Goal: Task Accomplishment & Management: Complete application form

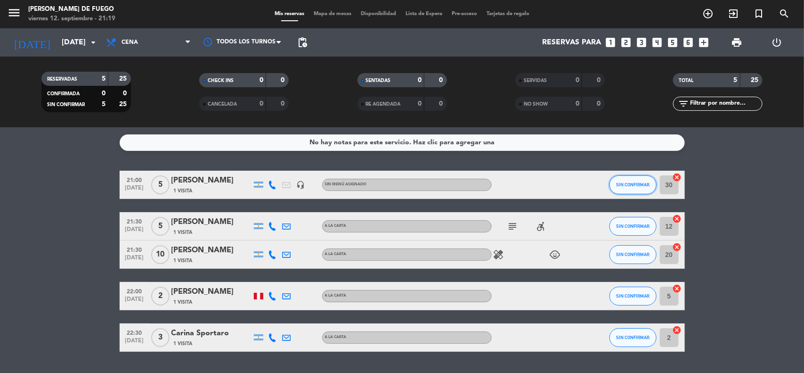
click at [632, 186] on span "SIN CONFIRMAR" at bounding box center [632, 184] width 33 height 5
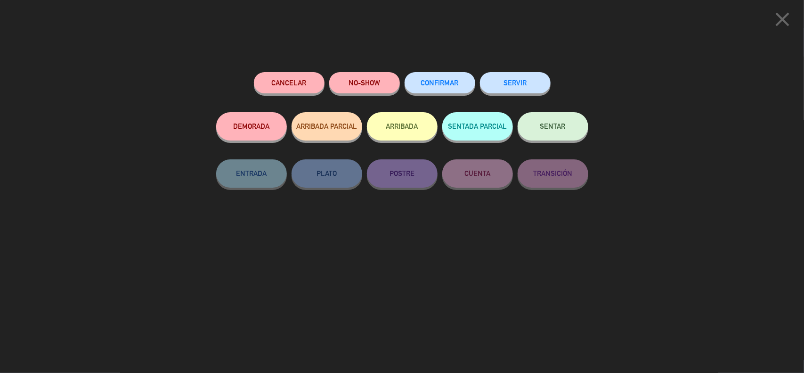
click at [554, 131] on button "SENTAR" at bounding box center [553, 126] width 71 height 28
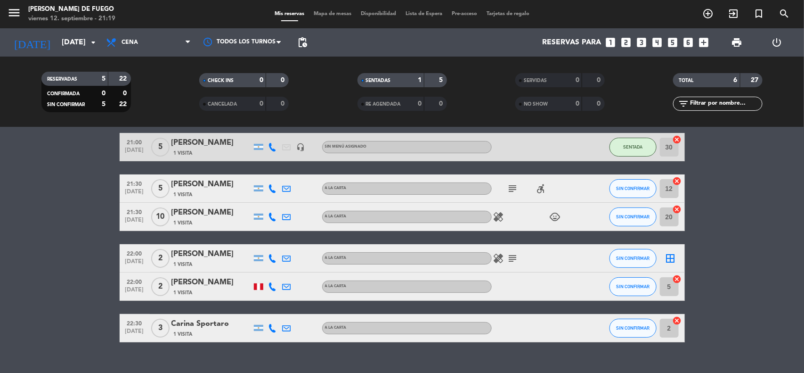
scroll to position [54, 0]
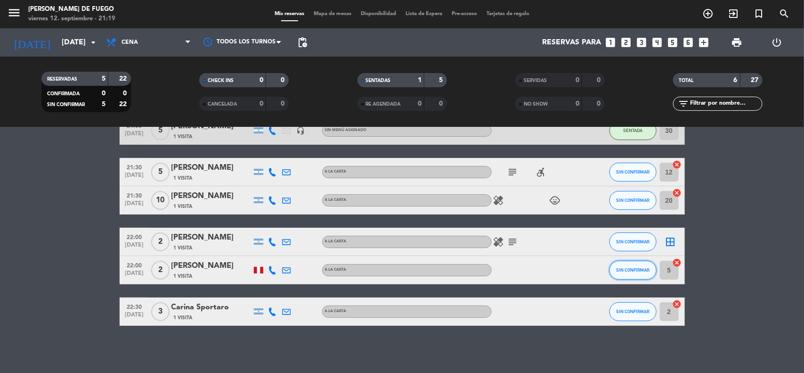
click at [626, 270] on span "SIN CONFIRMAR" at bounding box center [632, 269] width 33 height 5
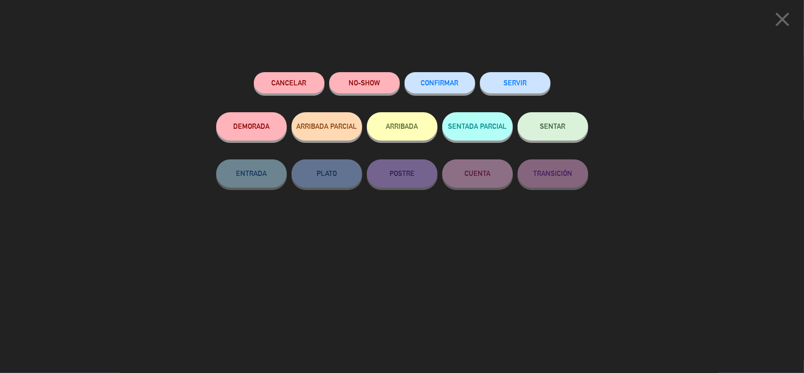
click at [538, 134] on button "SENTAR" at bounding box center [553, 126] width 71 height 28
click at [0, 0] on div at bounding box center [0, 0] width 0 height 0
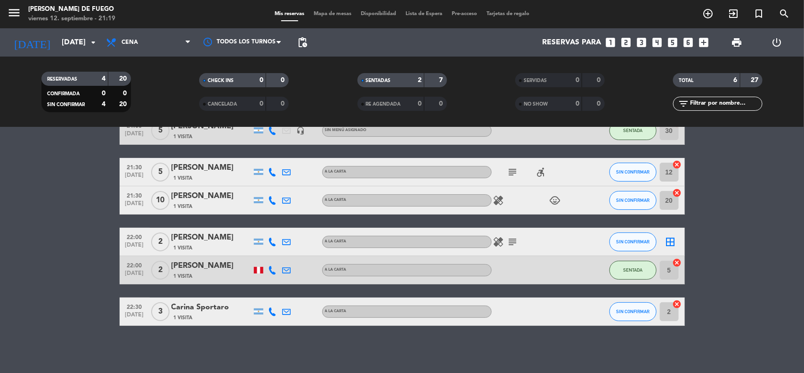
click at [197, 239] on div "[PERSON_NAME]" at bounding box center [211, 237] width 80 height 12
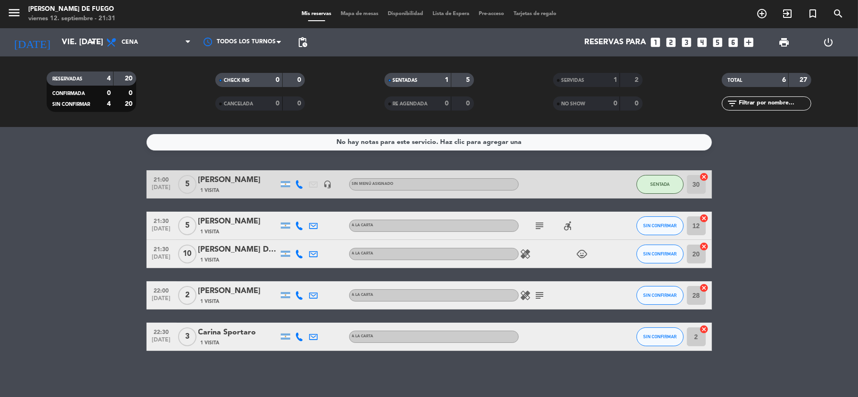
click at [671, 38] on icon "looks_two" at bounding box center [671, 42] width 12 height 12
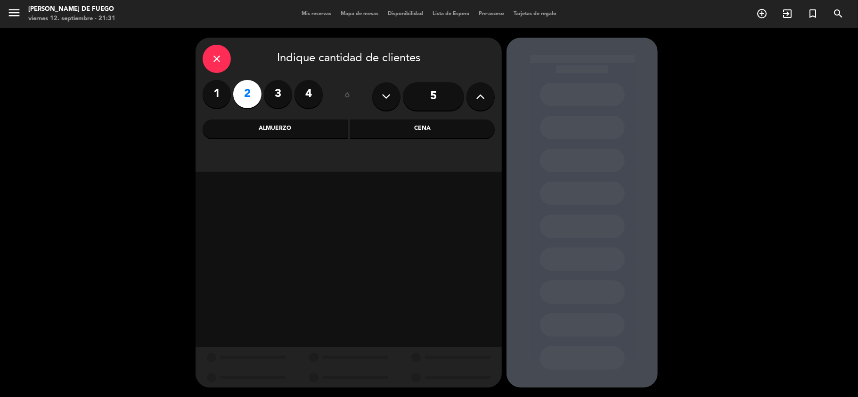
click at [404, 132] on div "Cena" at bounding box center [422, 129] width 145 height 19
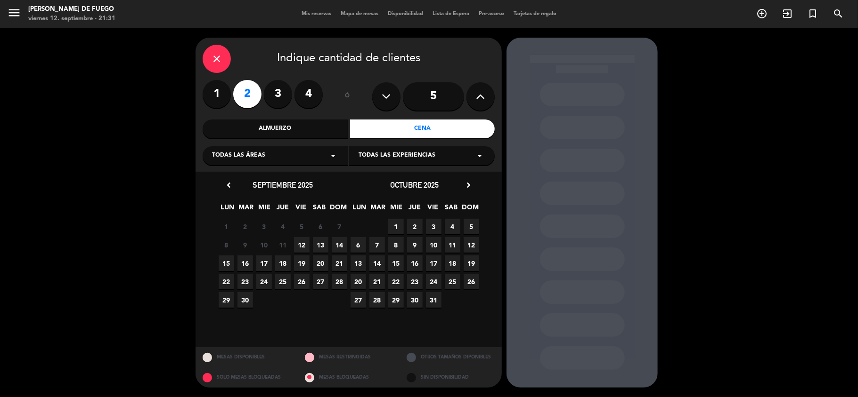
click at [295, 247] on span "12" at bounding box center [302, 245] width 16 height 16
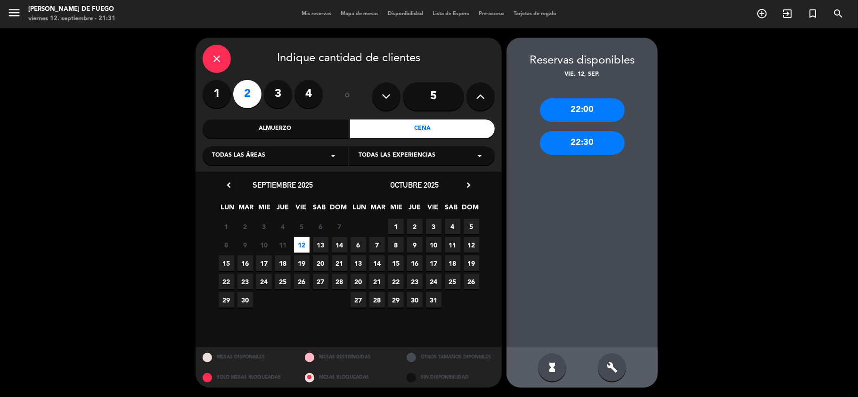
click at [572, 119] on div "22:00" at bounding box center [582, 110] width 85 height 24
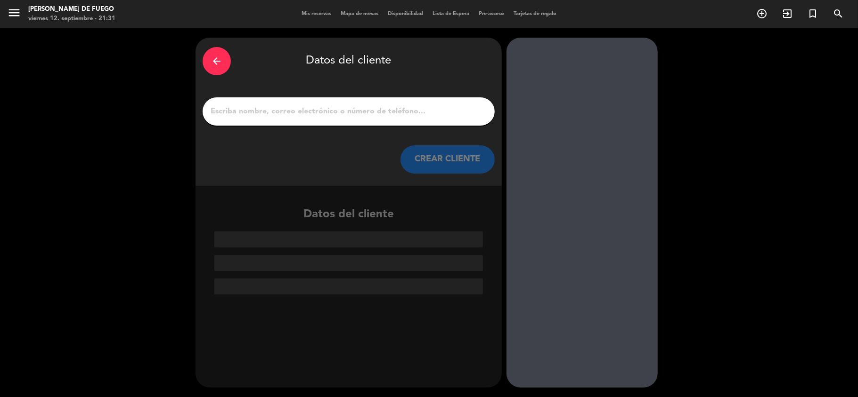
click at [280, 113] on input "1" at bounding box center [349, 111] width 278 height 13
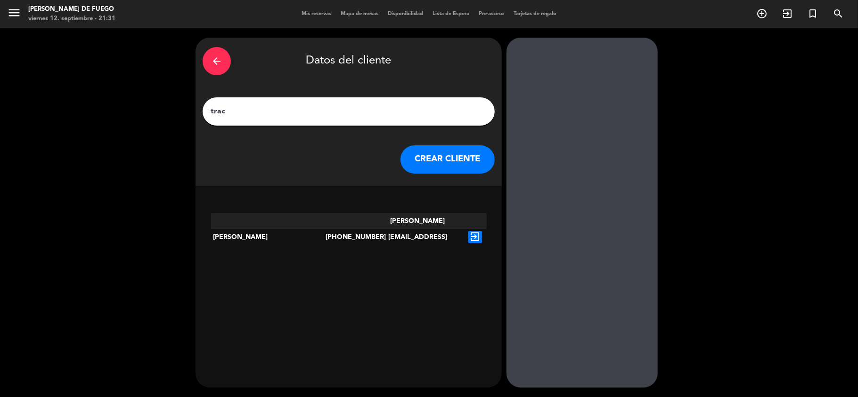
type input "trac"
click at [260, 219] on div "[PERSON_NAME]" at bounding box center [268, 237] width 115 height 48
click at [474, 231] on icon "exit_to_app" at bounding box center [475, 237] width 14 height 12
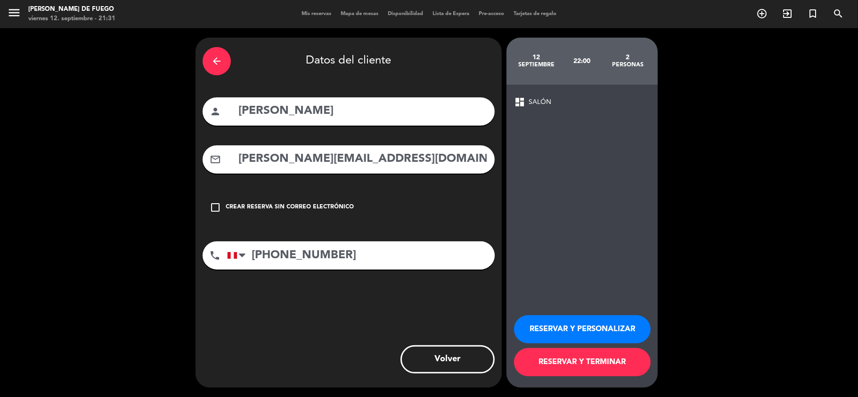
click at [610, 363] on button "RESERVAR Y TERMINAR" at bounding box center [582, 362] width 137 height 28
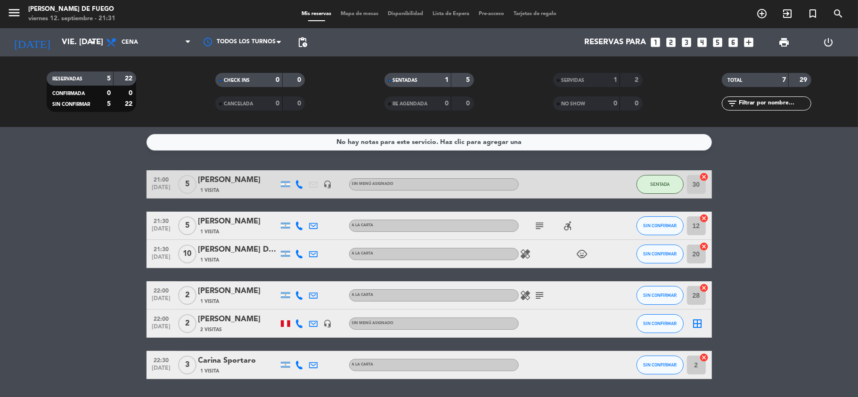
click at [696, 325] on icon "border_all" at bounding box center [697, 323] width 11 height 11
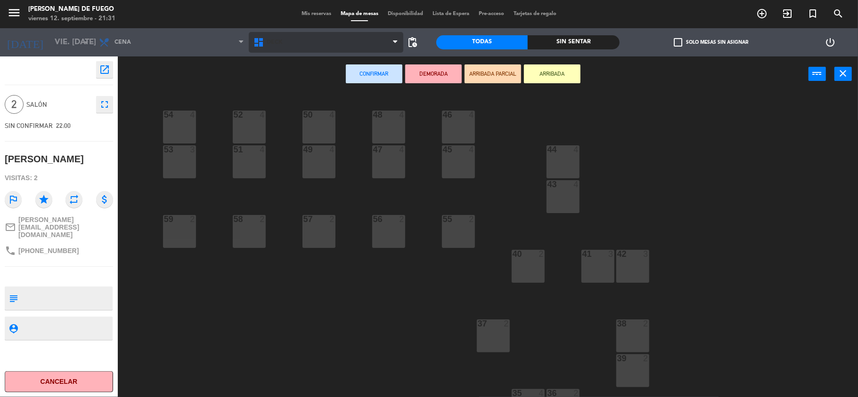
click at [273, 44] on span "DECK" at bounding box center [275, 42] width 16 height 7
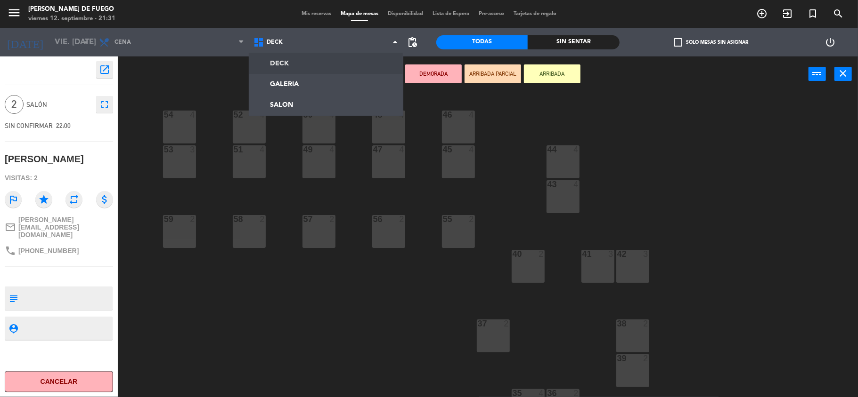
drag, startPoint x: 273, startPoint y: 44, endPoint x: 277, endPoint y: 88, distance: 44.0
click at [273, 44] on span "DECK" at bounding box center [275, 42] width 16 height 7
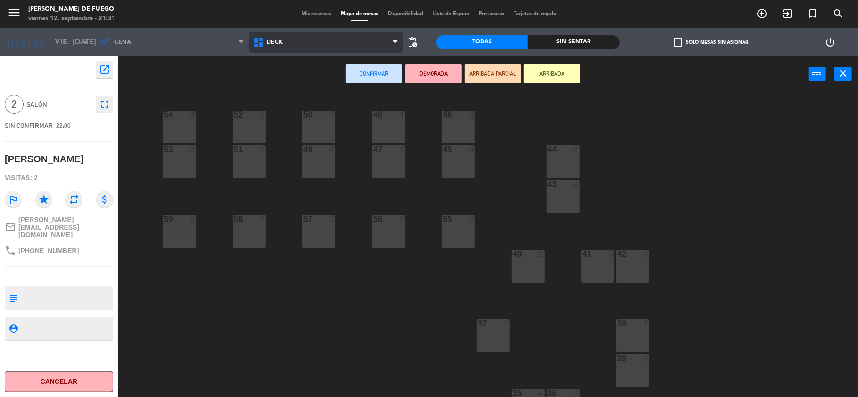
click at [287, 44] on span "DECK" at bounding box center [326, 42] width 154 height 21
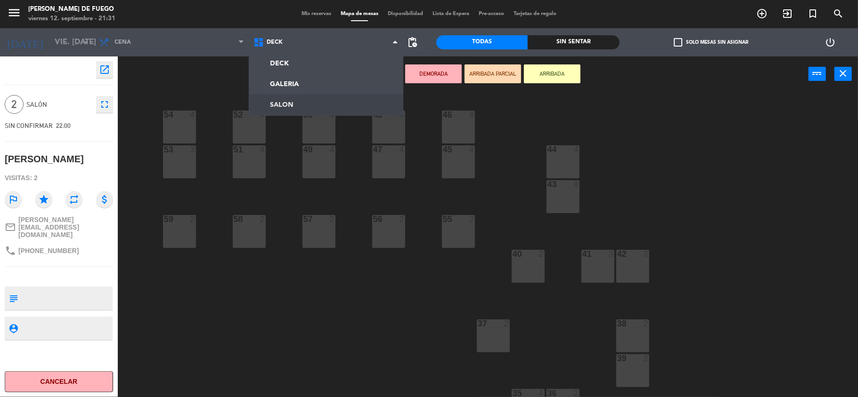
drag, startPoint x: 279, startPoint y: 103, endPoint x: 327, endPoint y: 121, distance: 51.2
click at [280, 103] on ng-component "menu Arda Bodegon de Fuego viernes 12. septiembre - 21:31 Mis reservas Mapa de …" at bounding box center [429, 199] width 858 height 399
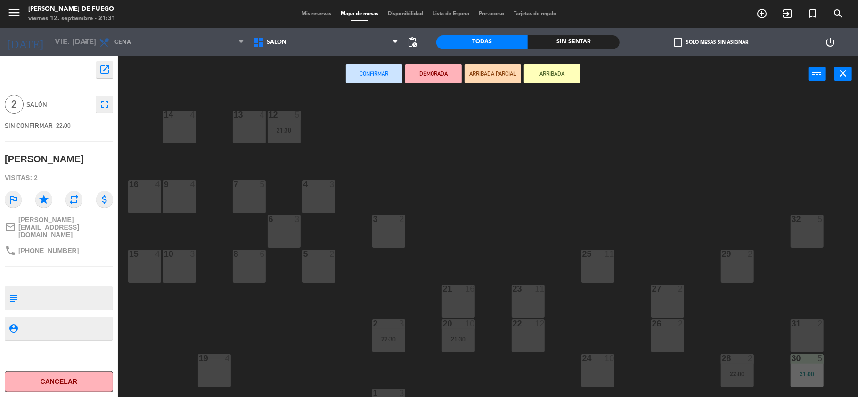
drag, startPoint x: 326, startPoint y: 202, endPoint x: 337, endPoint y: 201, distance: 11.3
click at [326, 201] on div "4 3" at bounding box center [318, 196] width 33 height 33
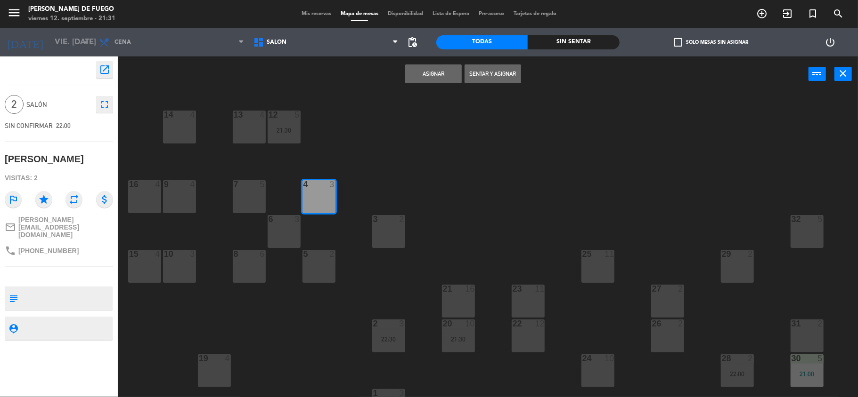
click at [439, 72] on button "Asignar" at bounding box center [433, 74] width 57 height 19
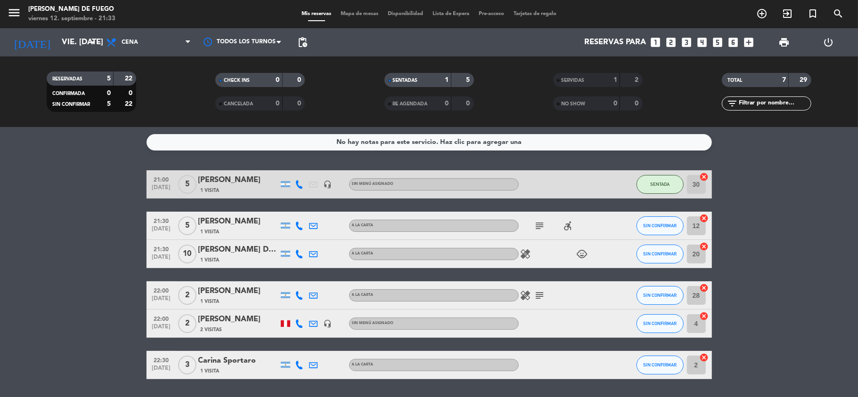
click at [669, 44] on icon "looks_two" at bounding box center [671, 42] width 12 height 12
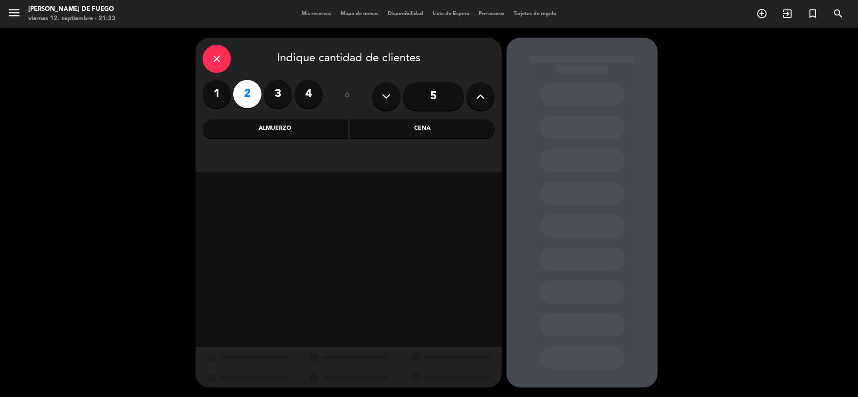
click at [392, 129] on div "Cena" at bounding box center [422, 129] width 145 height 19
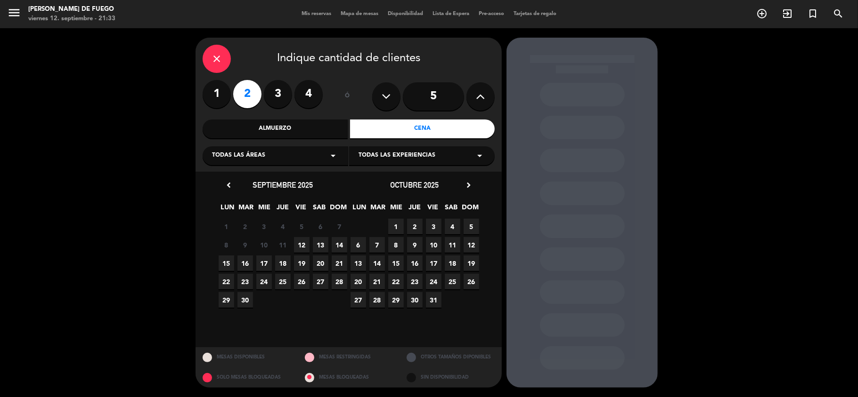
click at [301, 246] on span "12" at bounding box center [302, 245] width 16 height 16
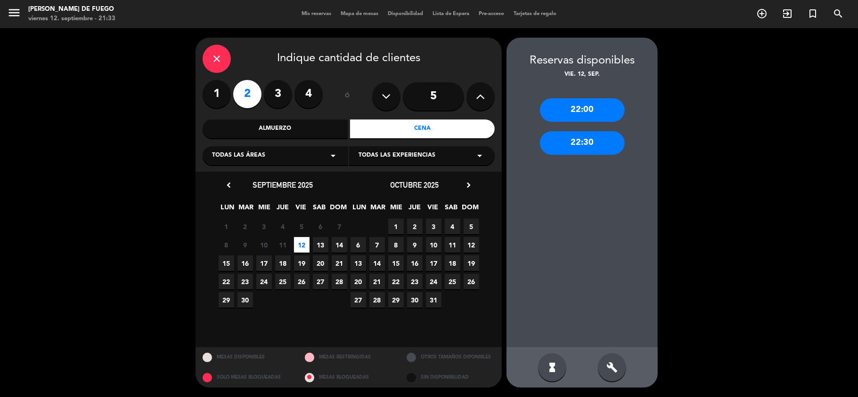
click at [594, 106] on div "22:00" at bounding box center [582, 110] width 85 height 24
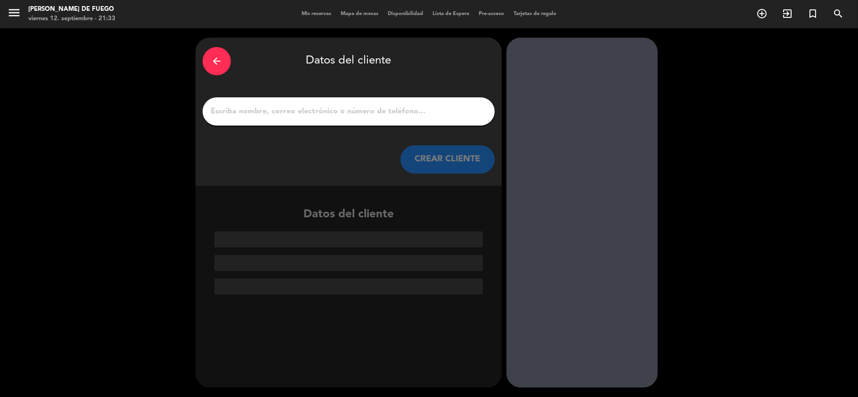
click at [277, 123] on div at bounding box center [348, 111] width 292 height 28
drag, startPoint x: 279, startPoint y: 119, endPoint x: 283, endPoint y: 114, distance: 6.1
click at [281, 117] on div at bounding box center [348, 111] width 292 height 28
click at [283, 113] on input "1" at bounding box center [349, 111] width 278 height 13
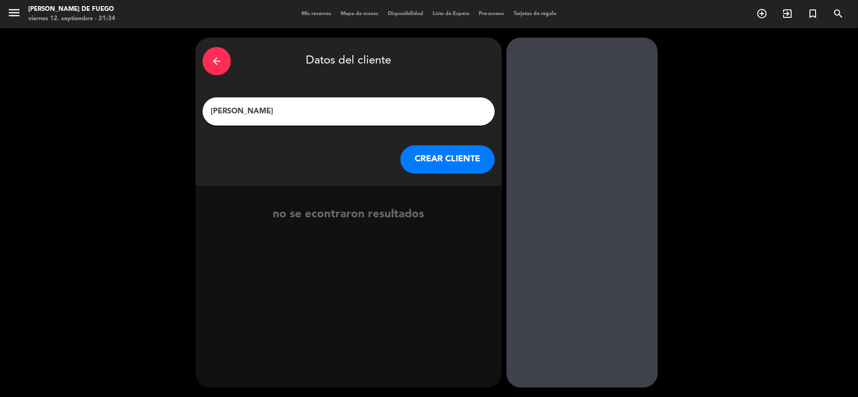
type input "[PERSON_NAME]"
click at [442, 147] on button "CREAR CLIENTE" at bounding box center [447, 160] width 94 height 28
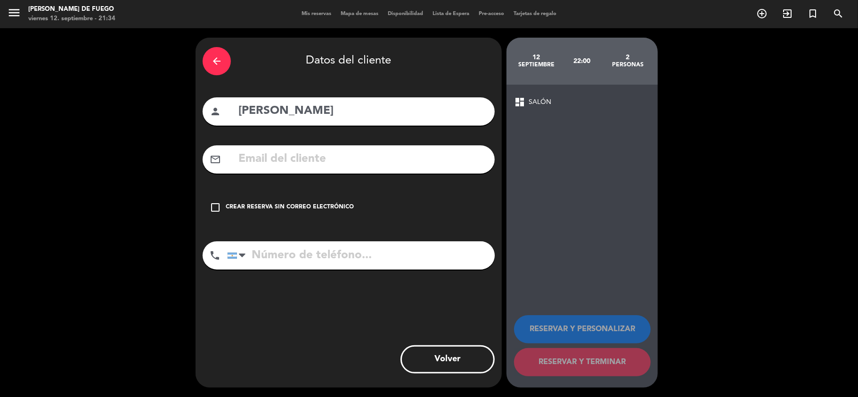
click at [210, 200] on div "check_box_outline_blank Crear reserva sin correo electrónico" at bounding box center [348, 208] width 292 height 28
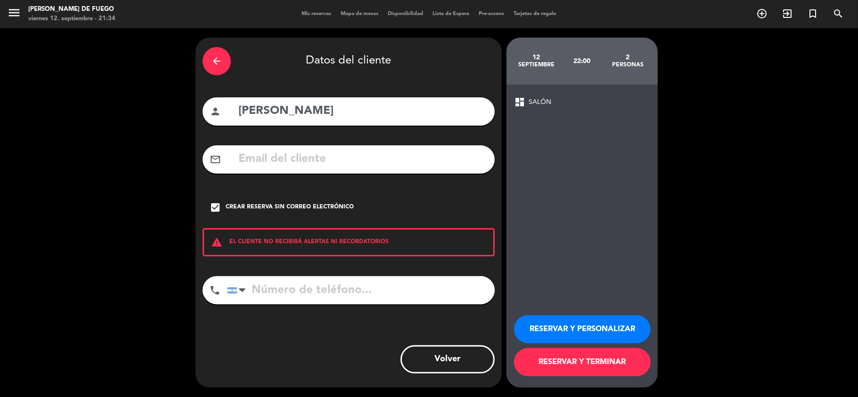
click at [295, 300] on input "tel" at bounding box center [360, 290] width 267 height 28
type input "2616291473"
click at [590, 328] on button "RESERVAR Y PERSONALIZAR" at bounding box center [582, 330] width 137 height 28
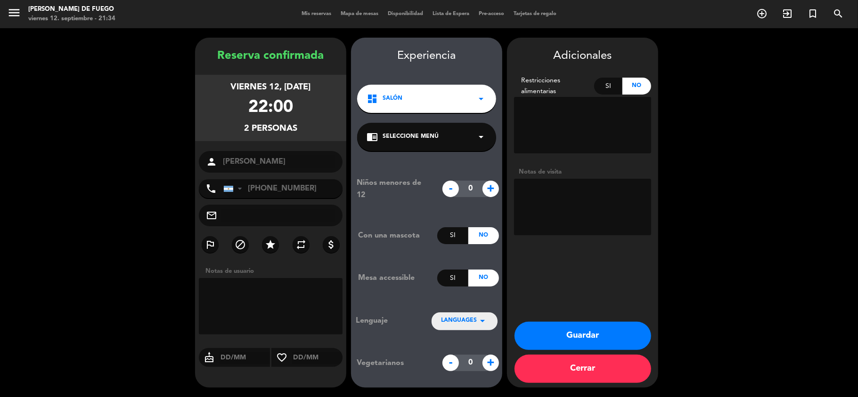
click at [588, 342] on button "Guardar" at bounding box center [582, 336] width 137 height 28
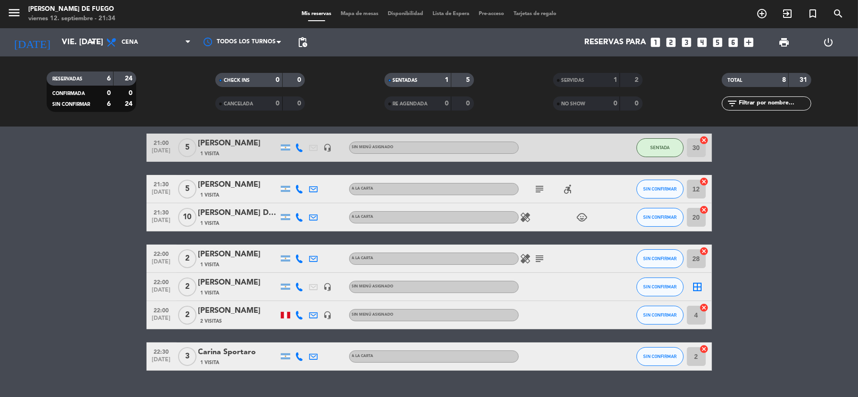
scroll to position [57, 0]
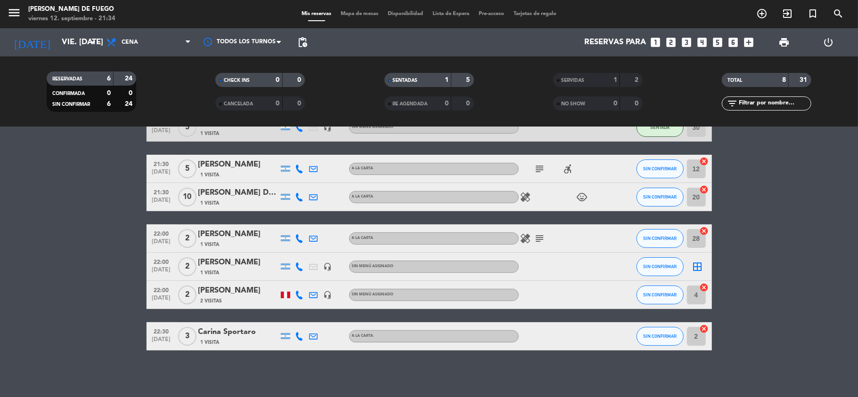
click at [697, 269] on icon "border_all" at bounding box center [697, 266] width 11 height 11
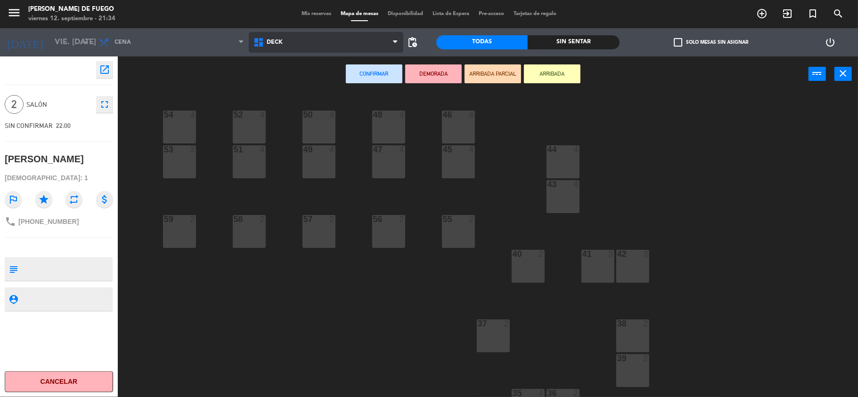
click at [299, 50] on span "DECK" at bounding box center [326, 42] width 154 height 21
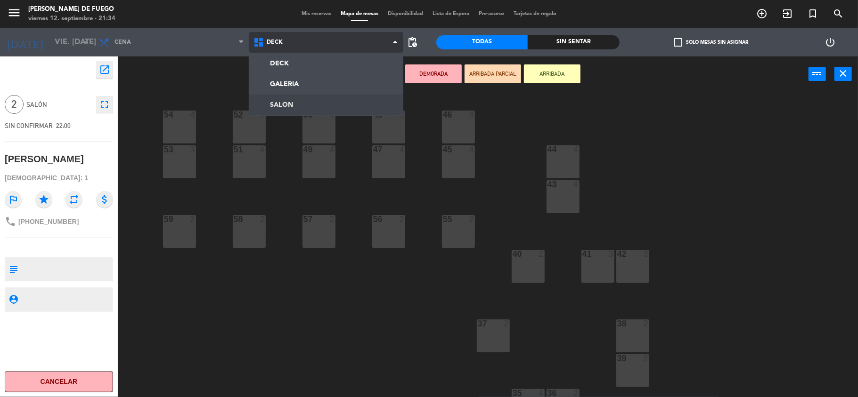
click at [279, 104] on ng-component "menu Arda Bodegon de Fuego viernes 12. septiembre - 21:34 Mis reservas Mapa de …" at bounding box center [429, 199] width 858 height 399
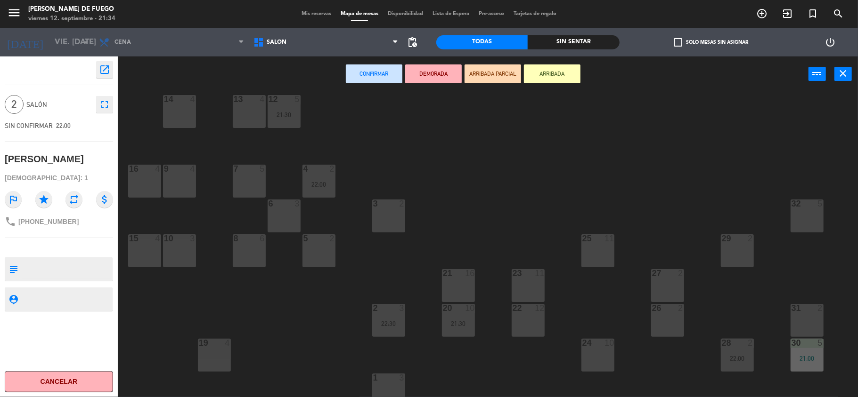
scroll to position [23, 0]
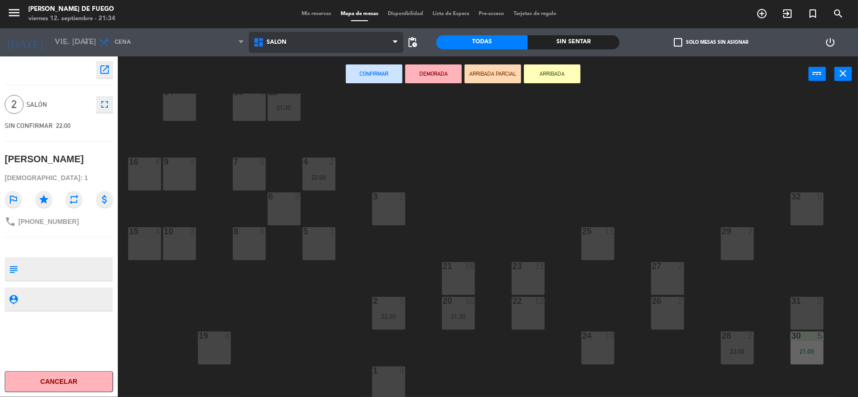
click at [312, 41] on span "SALON" at bounding box center [326, 42] width 154 height 21
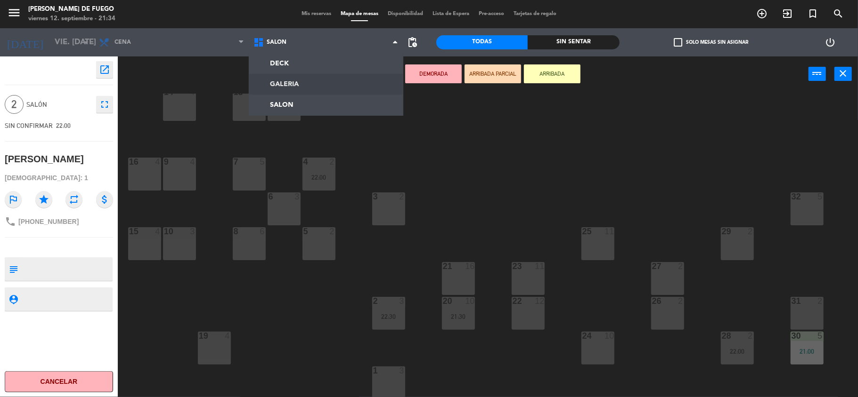
click at [298, 81] on ng-component "menu Arda Bodegon de Fuego viernes 12. septiembre - 21:34 Mis reservas Mapa de …" at bounding box center [429, 199] width 858 height 399
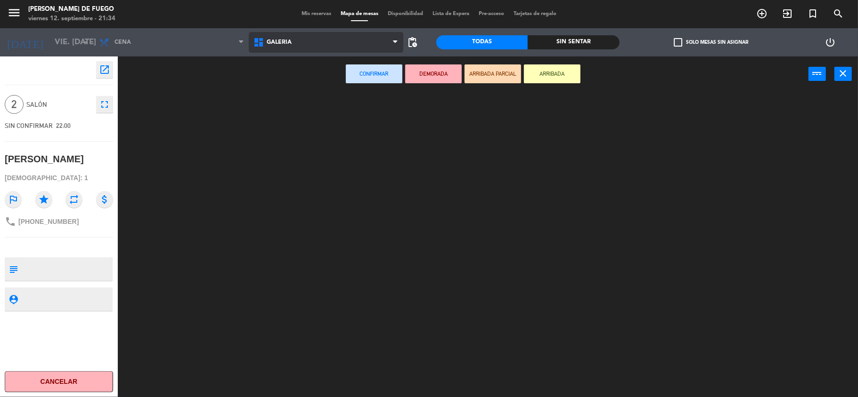
click at [302, 44] on span "GALERIA" at bounding box center [326, 42] width 154 height 21
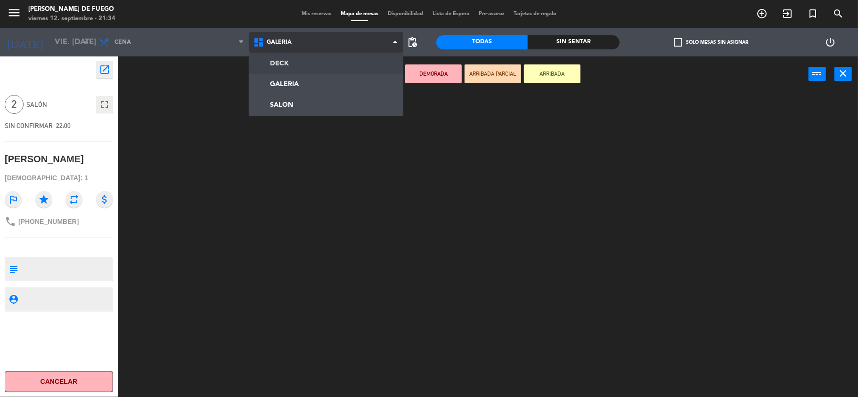
click at [293, 63] on ng-component "menu Arda Bodegon de Fuego viernes 12. septiembre - 21:34 Mis reservas Mapa de …" at bounding box center [429, 199] width 858 height 399
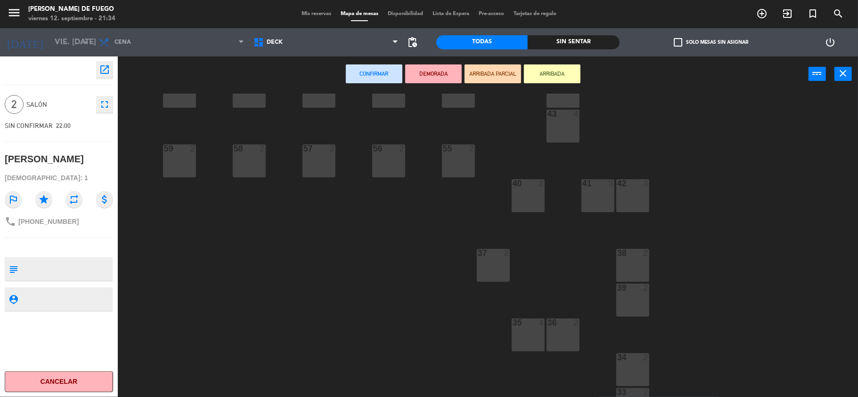
scroll to position [92, 0]
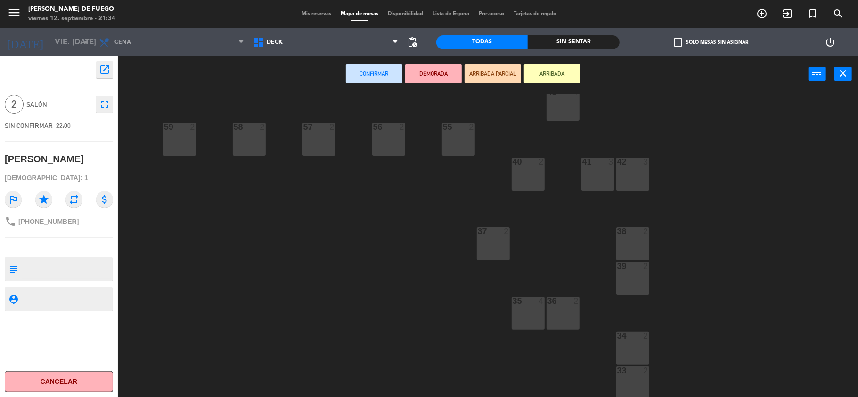
drag, startPoint x: 627, startPoint y: 373, endPoint x: 630, endPoint y: 364, distance: 9.7
click at [628, 373] on div at bounding box center [632, 371] width 16 height 8
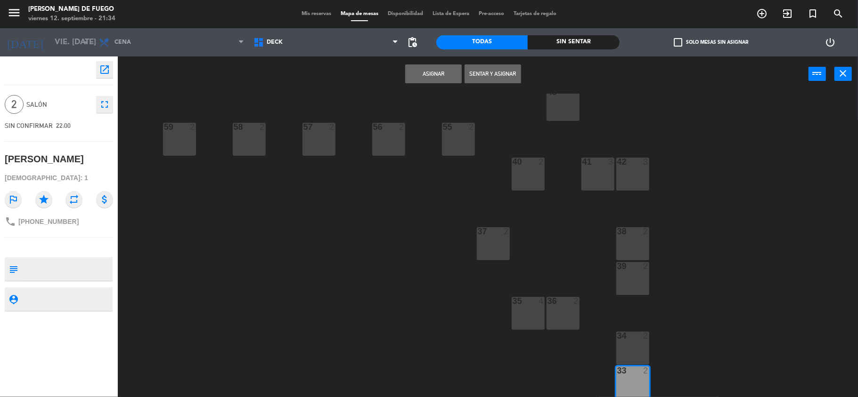
click at [447, 75] on button "Asignar" at bounding box center [433, 74] width 57 height 19
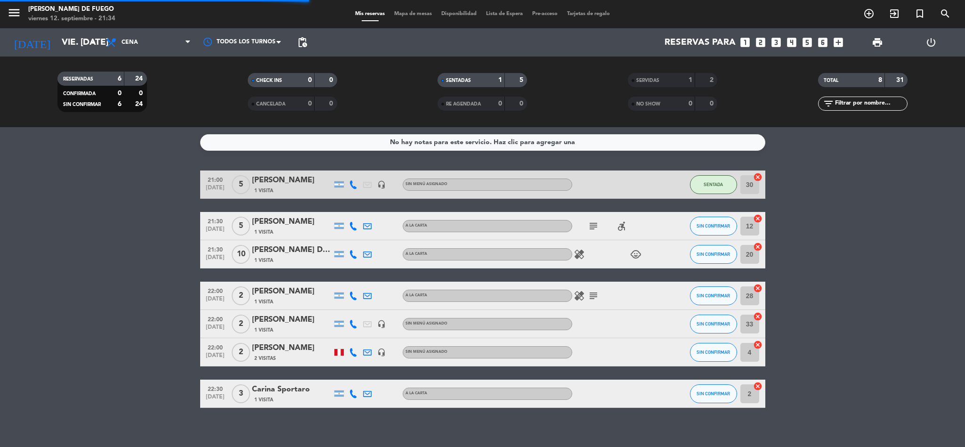
drag, startPoint x: 843, startPoint y: 0, endPoint x: 132, endPoint y: 270, distance: 760.6
click at [132, 270] on bookings-row "21:00 [DATE] 5 [PERSON_NAME] 1 Visita headset_mic Sin menú asignado SENTADA 30 …" at bounding box center [482, 288] width 965 height 237
drag, startPoint x: 501, startPoint y: 260, endPoint x: 282, endPoint y: 290, distance: 221.0
click at [282, 290] on div "[PERSON_NAME]" at bounding box center [292, 291] width 80 height 12
